Goal: Task Accomplishment & Management: Manage account settings

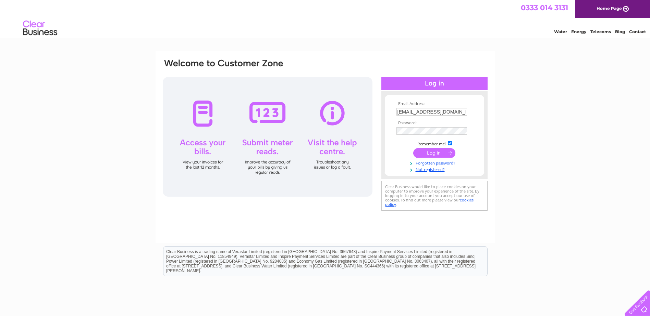
click at [458, 113] on input "admin@hotelcolessio.com" at bounding box center [431, 112] width 71 height 8
type input "gillian@amityhospitality.co.uk"
click at [425, 154] on input "submit" at bounding box center [434, 153] width 42 height 10
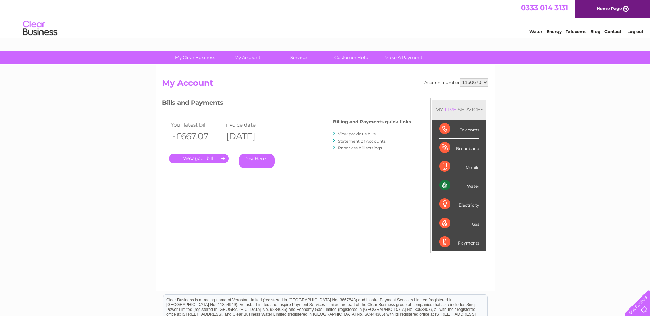
click at [255, 162] on link "Pay Here" at bounding box center [257, 161] width 36 height 15
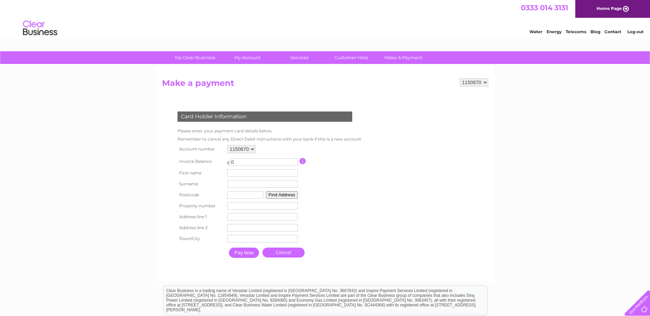
click at [616, 33] on link "Contact" at bounding box center [612, 31] width 17 height 5
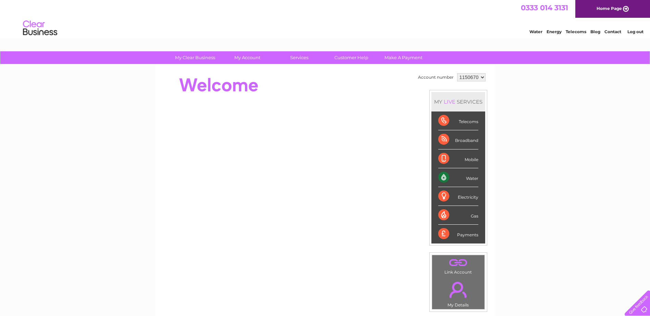
click at [638, 32] on link "Log out" at bounding box center [635, 31] width 16 height 5
